Goal: Task Accomplishment & Management: Manage account settings

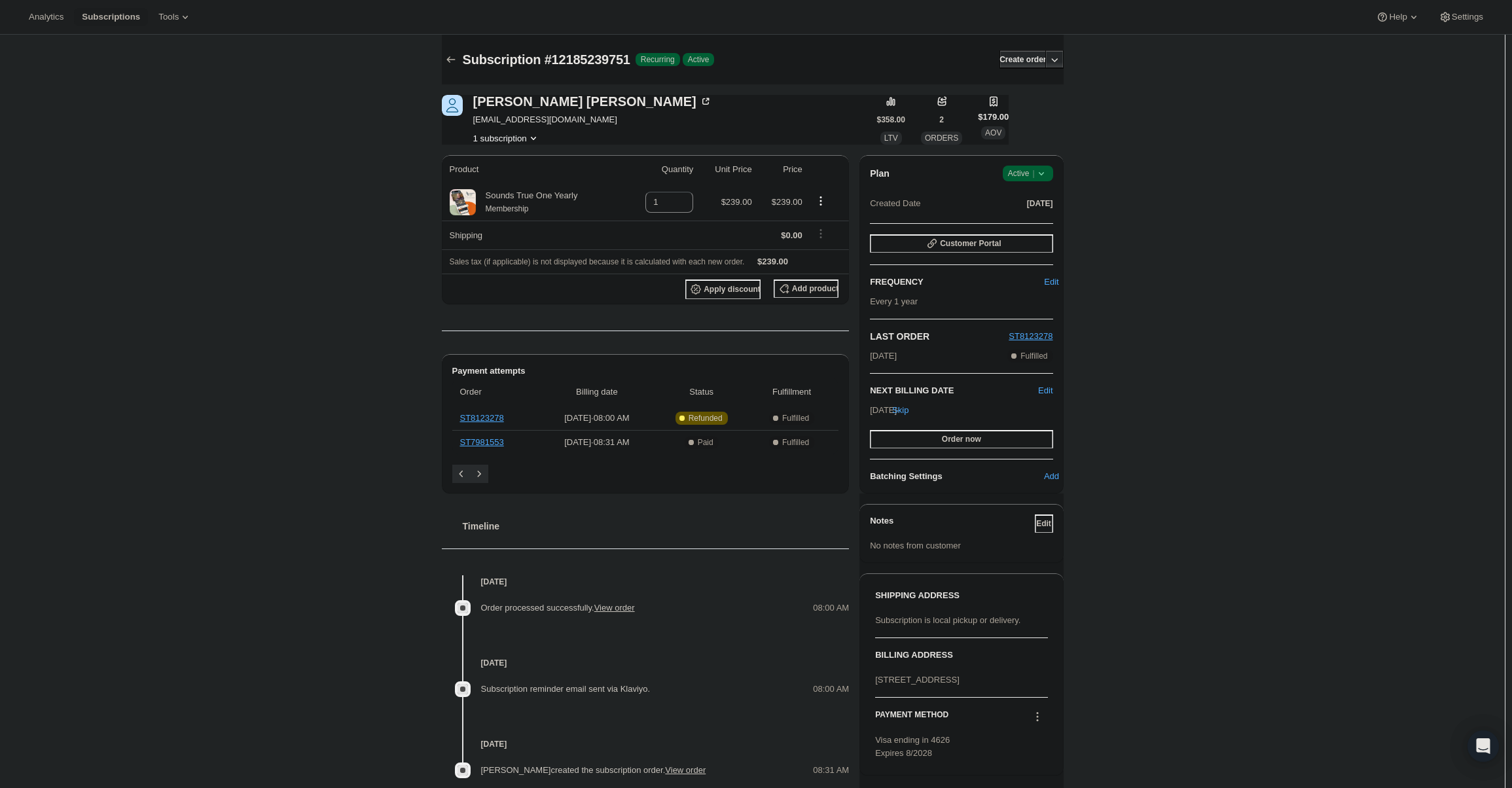
click at [1043, 173] on icon at bounding box center [1041, 174] width 5 height 3
click at [1031, 224] on span "Cancel subscription" at bounding box center [1031, 221] width 74 height 10
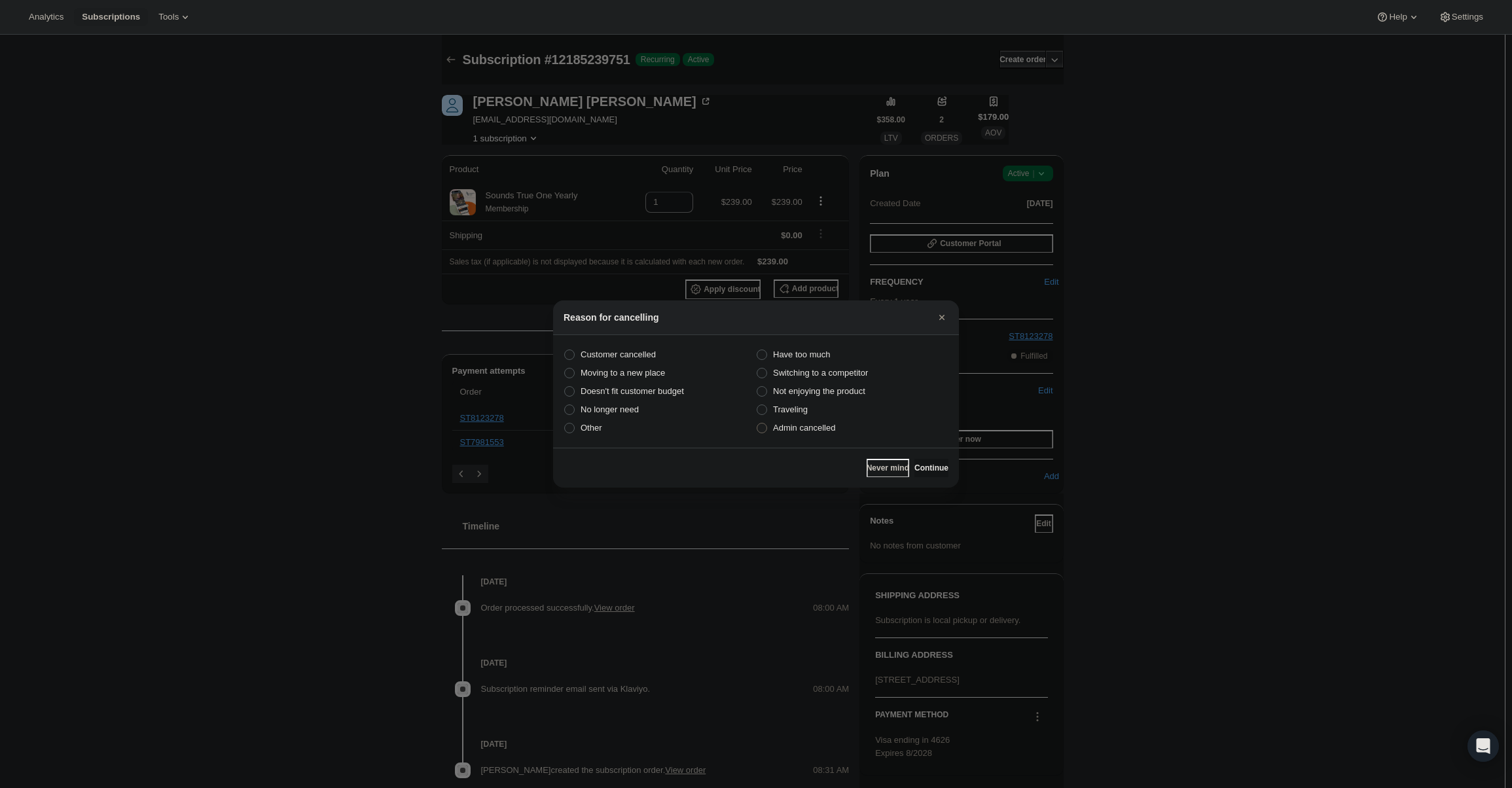
click at [839, 431] on label "Admin cancelled" at bounding box center [852, 428] width 193 height 19
click at [757, 423] on input "Admin cancelled" at bounding box center [756, 422] width 1 height 1
radio input "true"
click at [914, 462] on button "Continue" at bounding box center [931, 468] width 34 height 19
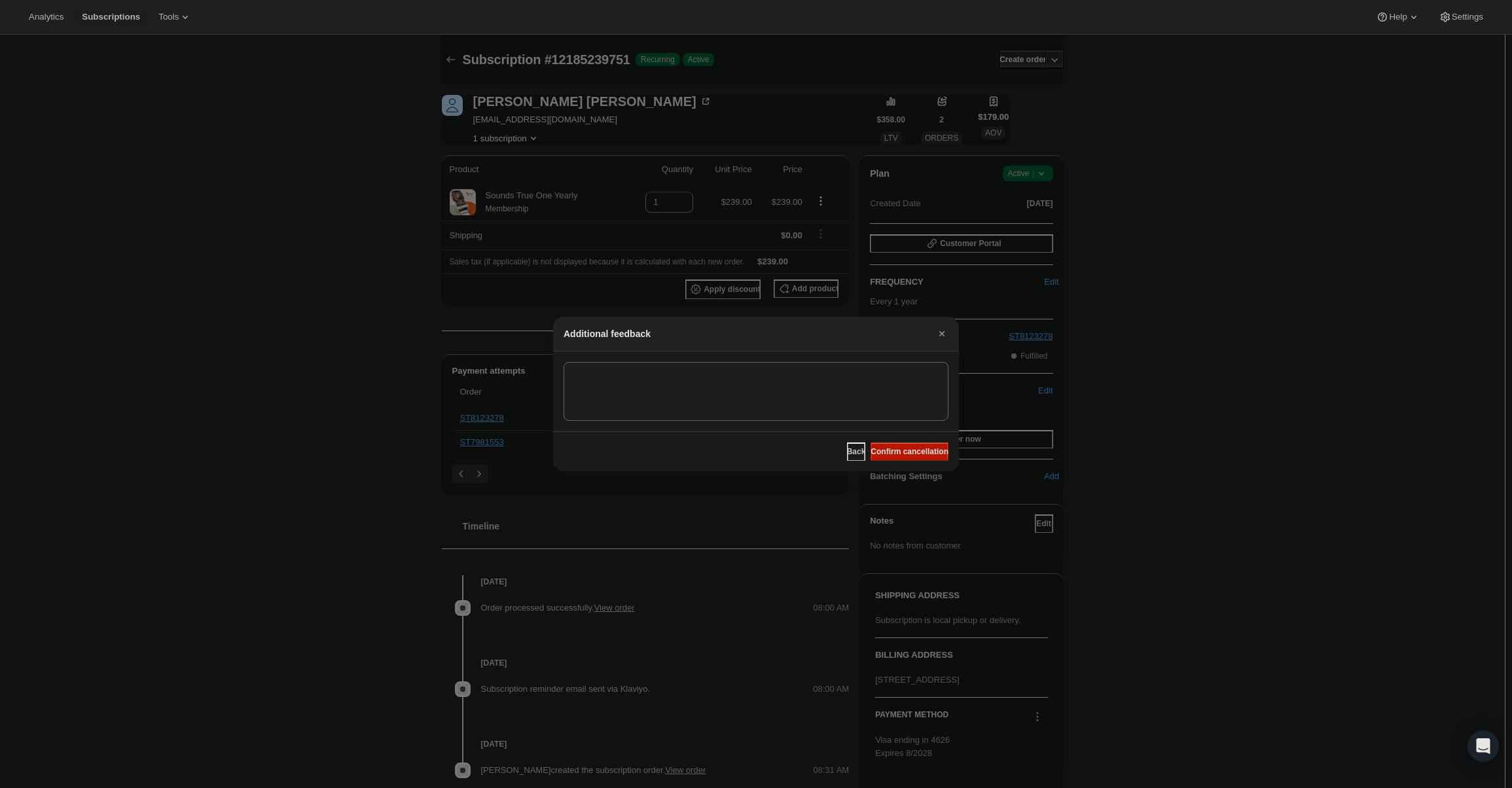
click at [910, 453] on span "Confirm cancellation" at bounding box center [909, 451] width 78 height 10
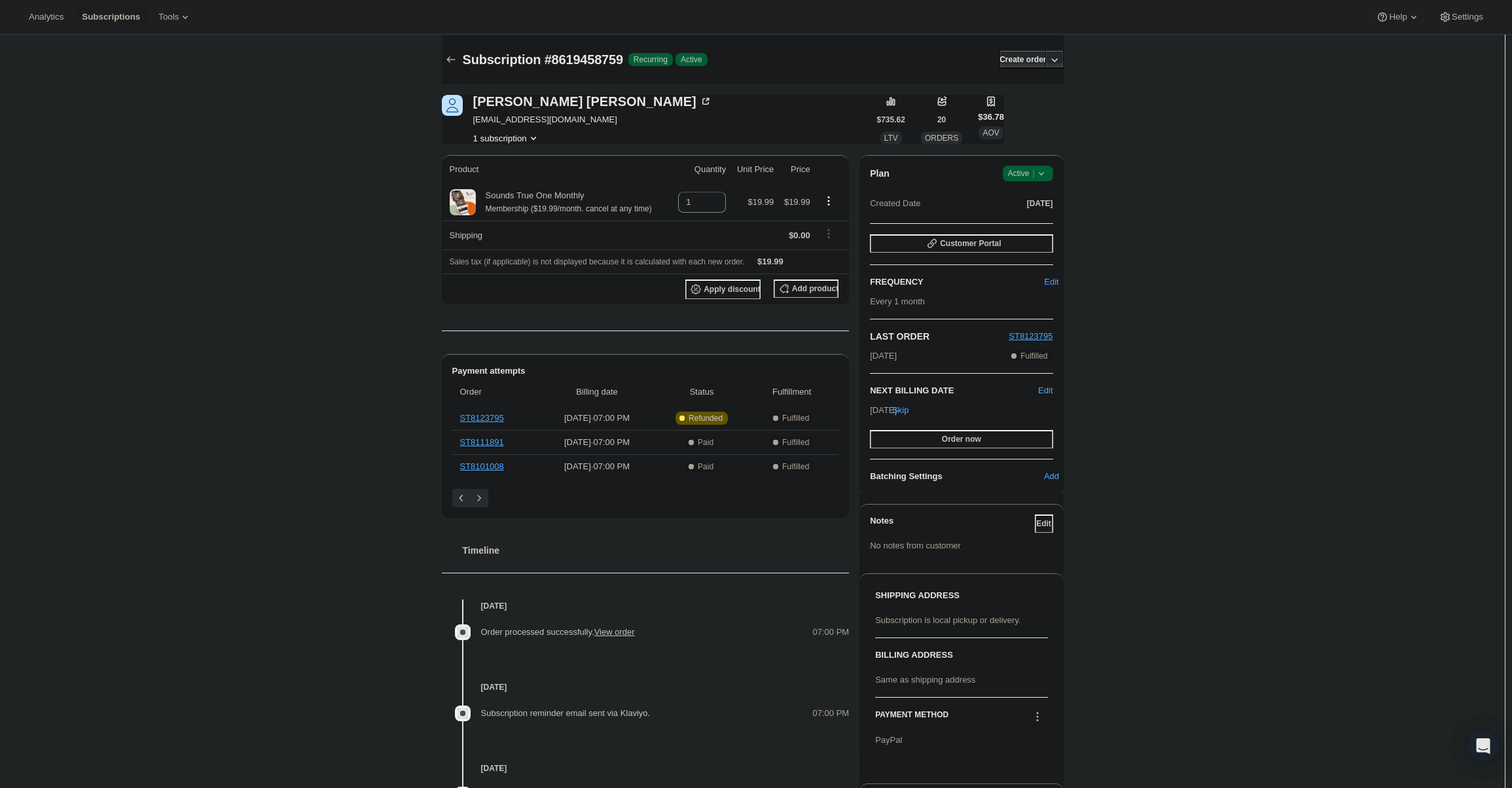
click at [1044, 167] on span "Success Active |" at bounding box center [1027, 173] width 50 height 16
click at [1048, 217] on span "Cancel subscription" at bounding box center [1031, 221] width 74 height 10
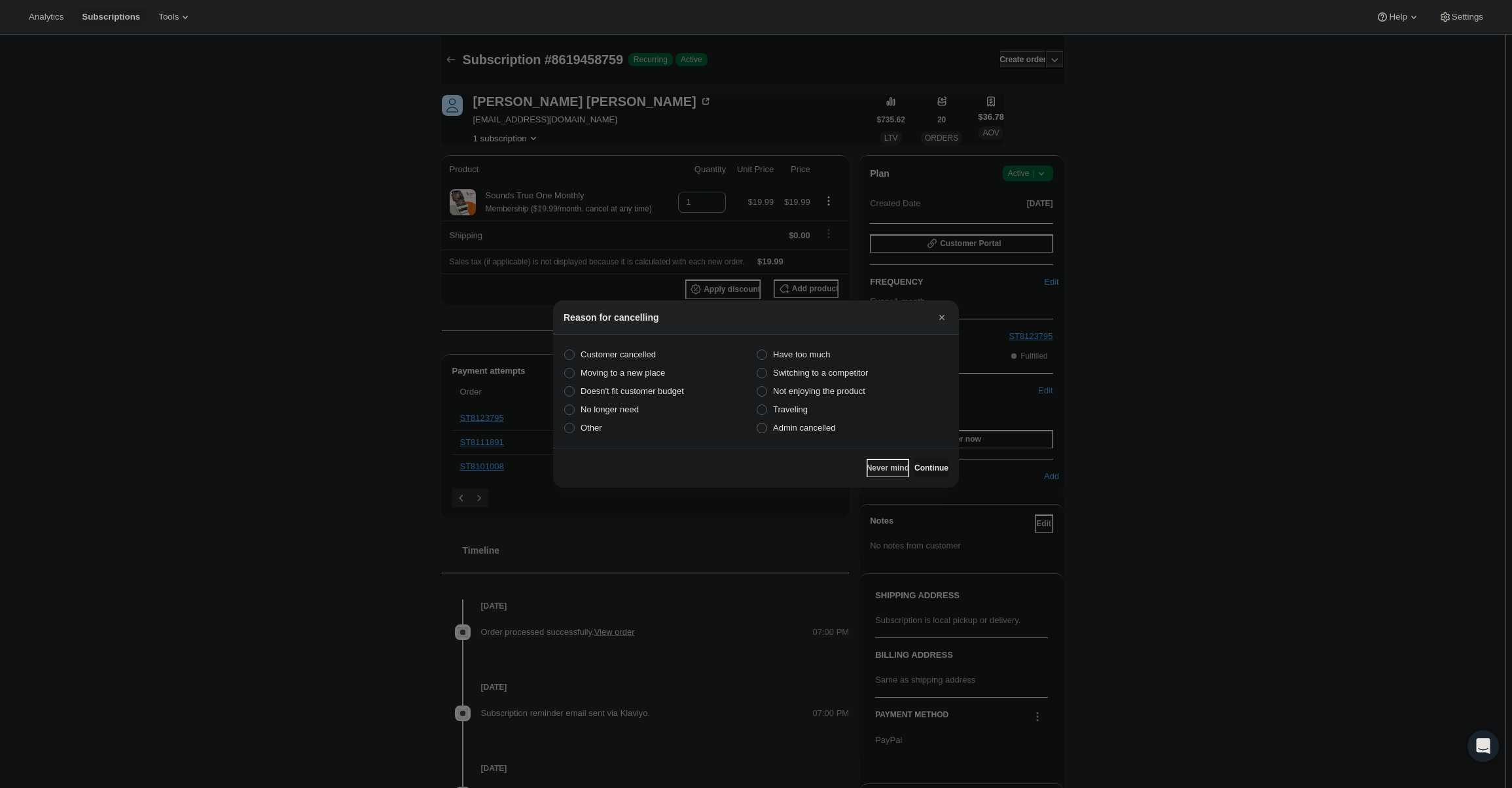
click at [814, 430] on span "Admin cancelled" at bounding box center [804, 427] width 62 height 10
click at [757, 423] on input "Admin cancelled" at bounding box center [756, 422] width 1 height 1
radio input "true"
click at [919, 464] on span "Continue" at bounding box center [931, 467] width 34 height 10
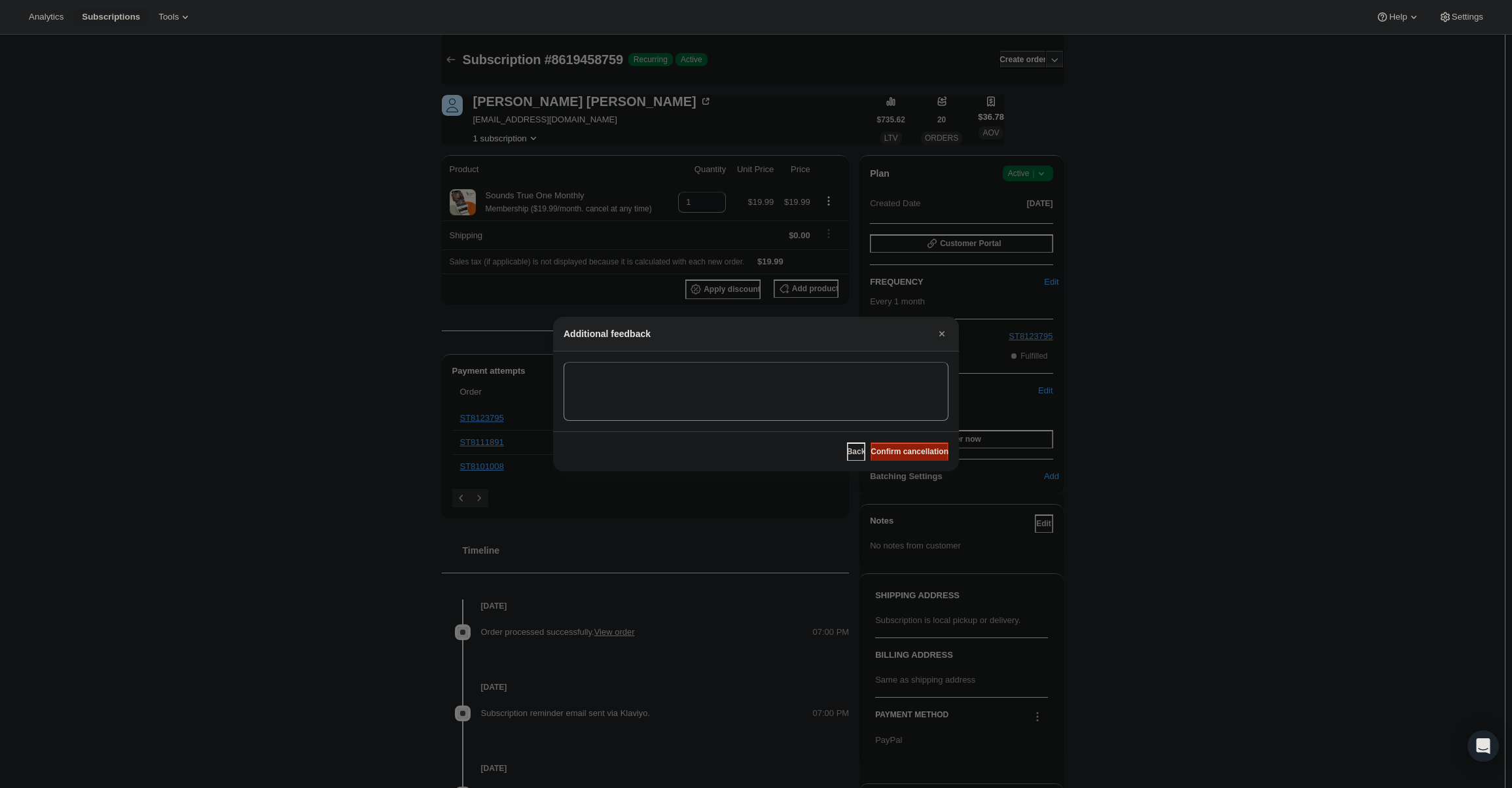
click at [917, 459] on button "Confirm cancellation" at bounding box center [909, 452] width 78 height 19
